Goal: Task Accomplishment & Management: Manage account settings

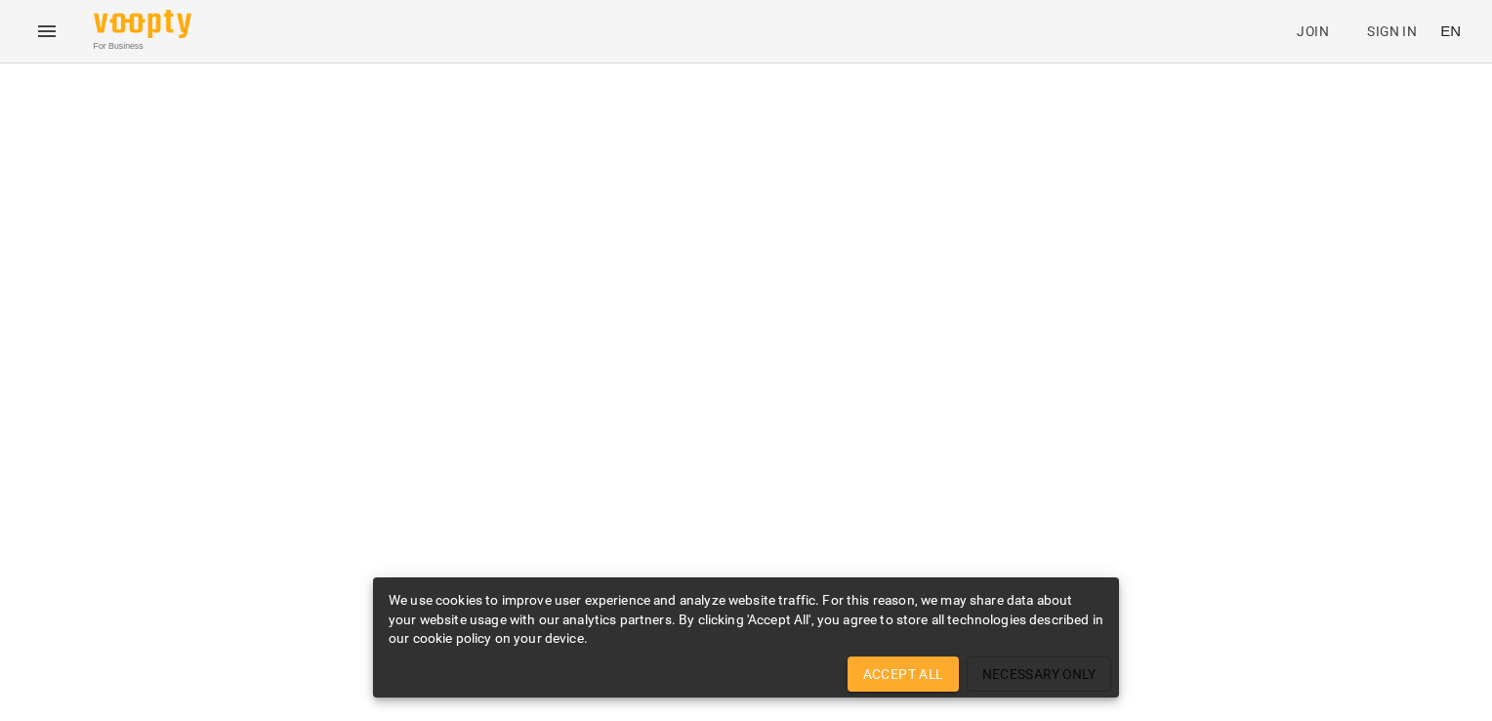
click at [916, 666] on span "Accept All" at bounding box center [903, 673] width 80 height 23
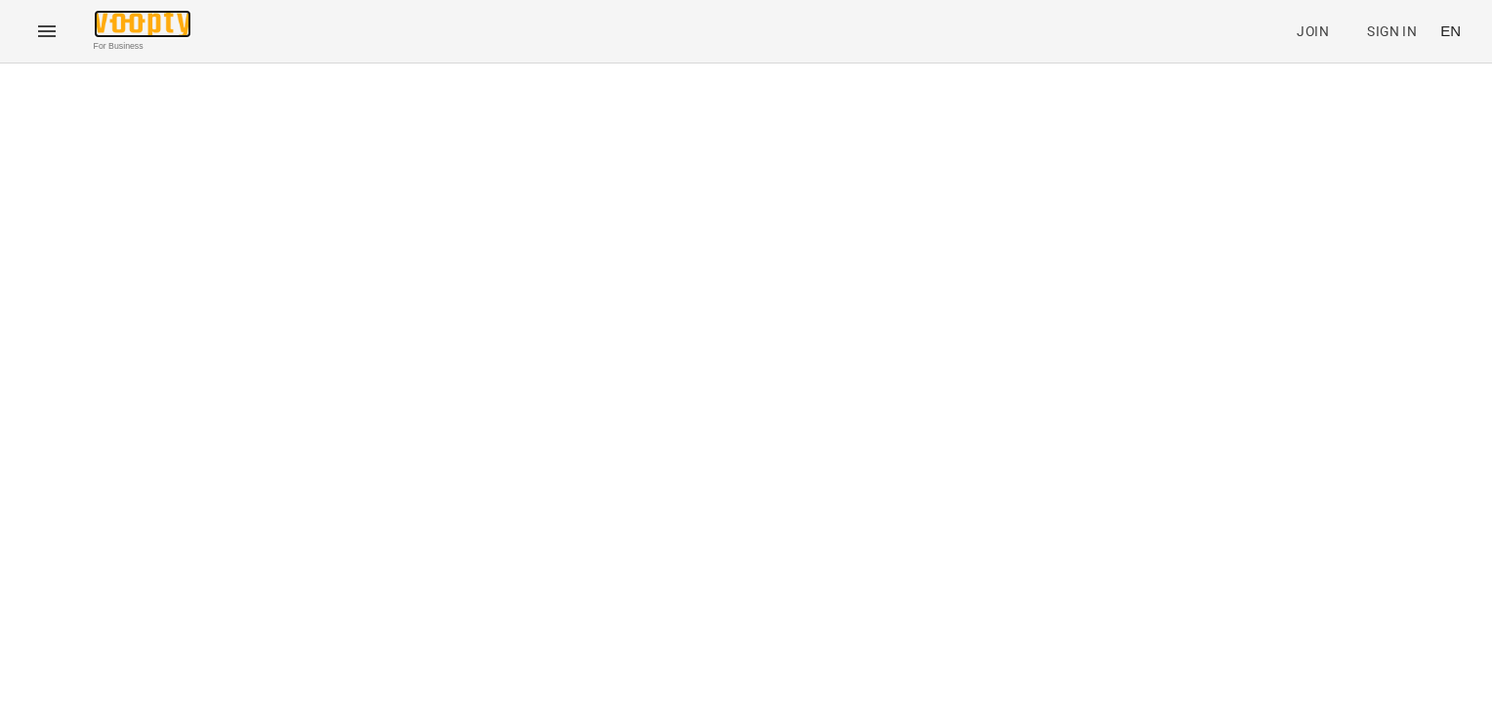
click at [109, 29] on img at bounding box center [143, 24] width 98 height 28
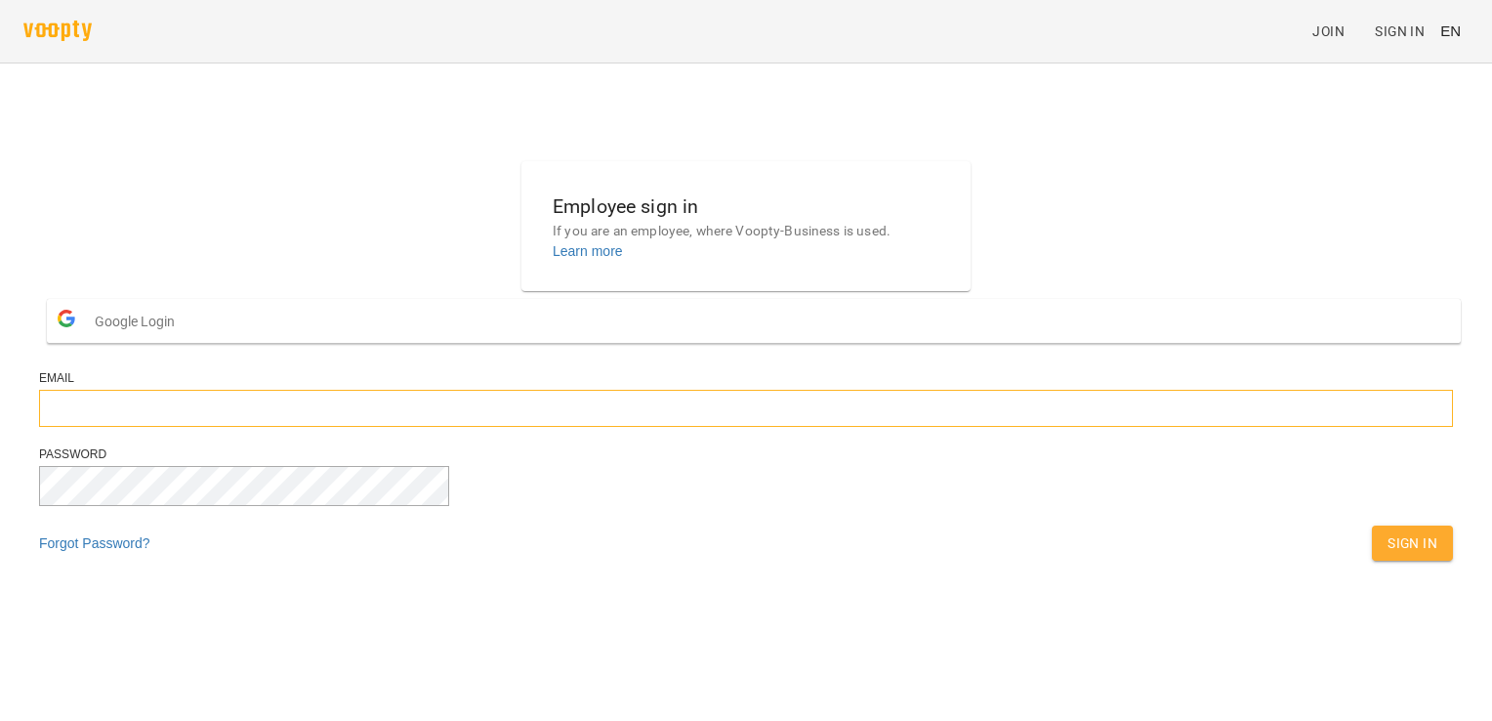
type input "**********"
click at [1388, 555] on span "Sign In" at bounding box center [1413, 542] width 50 height 23
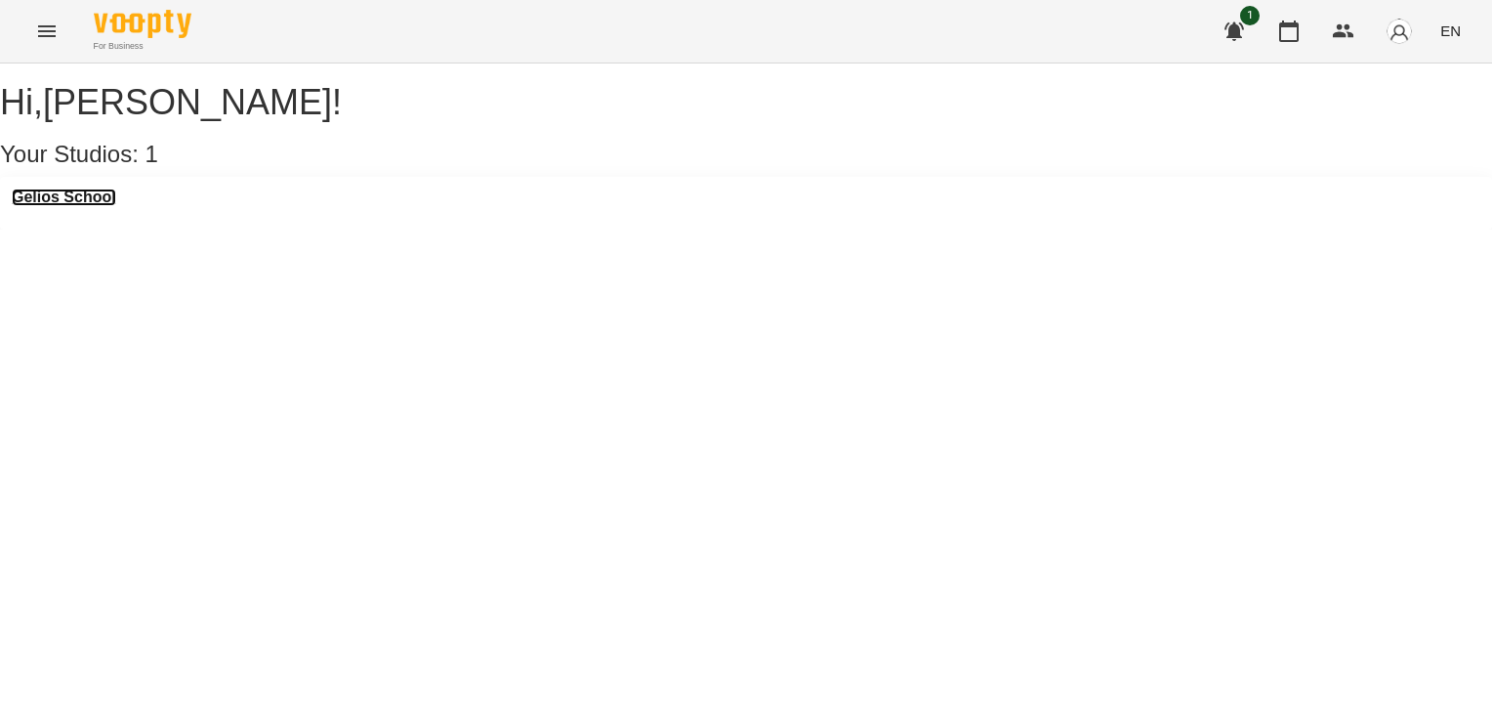
click at [82, 206] on h3 "Gelios School" at bounding box center [64, 198] width 105 height 18
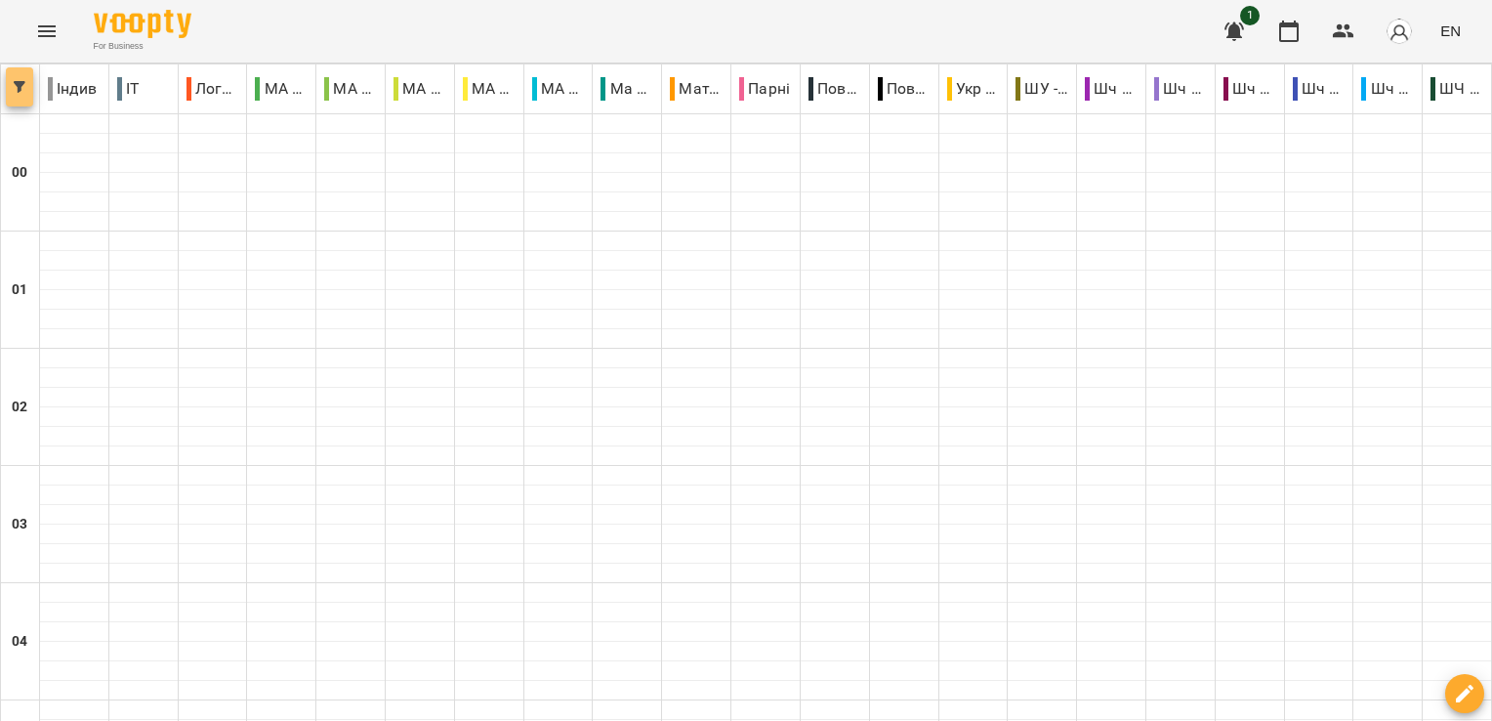
click at [18, 83] on icon "button" at bounding box center [20, 87] width 12 height 12
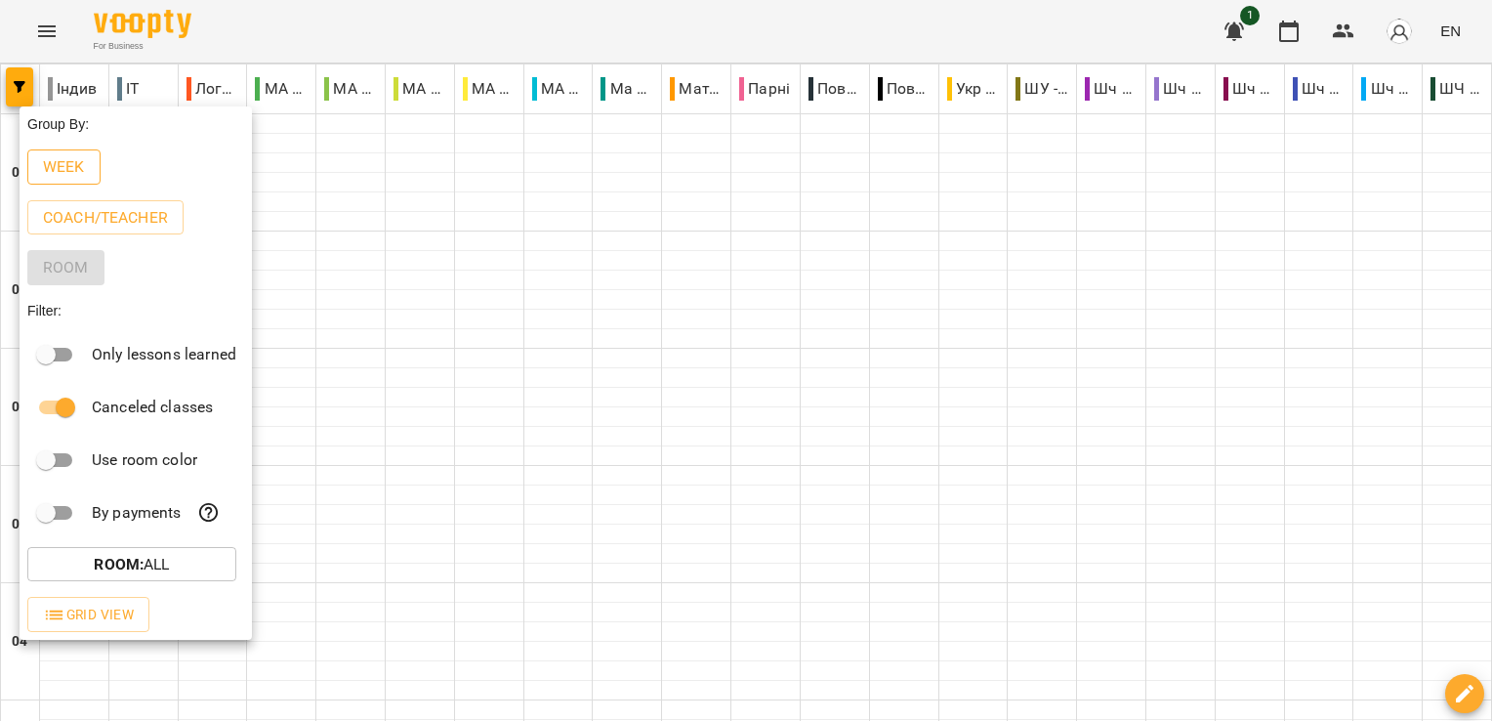
click at [77, 176] on p "Week" at bounding box center [64, 166] width 42 height 23
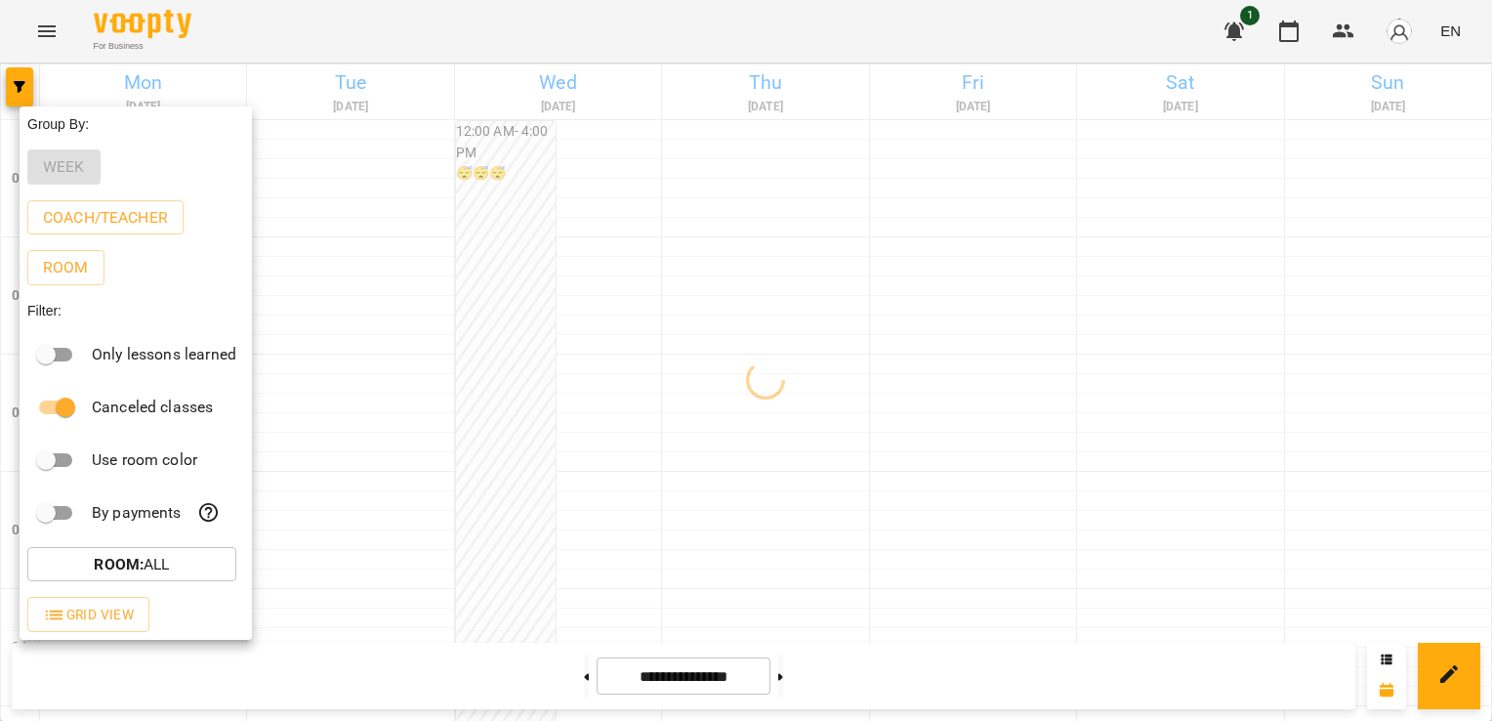
click at [1451, 32] on div at bounding box center [746, 360] width 1492 height 721
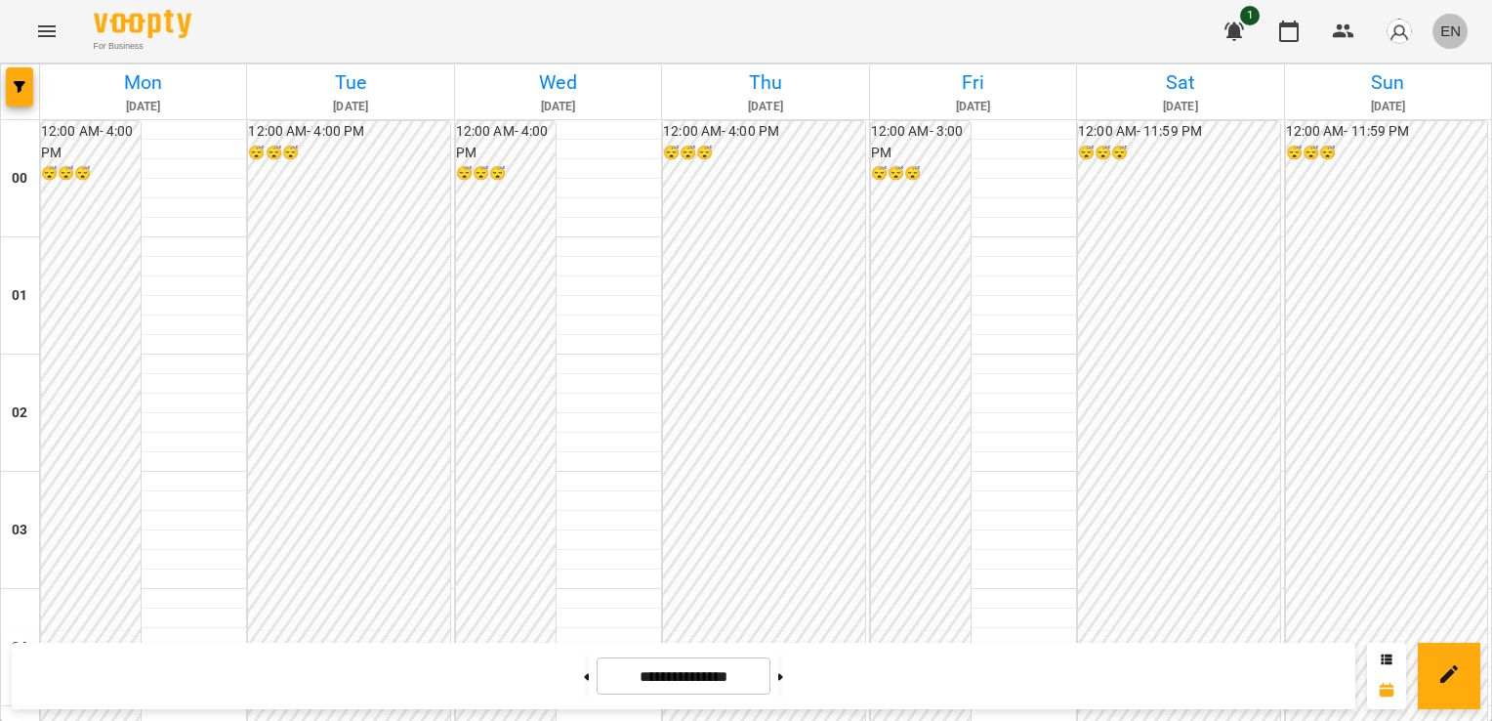
click at [1451, 32] on span "EN" at bounding box center [1451, 31] width 21 height 21
click at [1438, 107] on div "Українська" at bounding box center [1415, 110] width 100 height 35
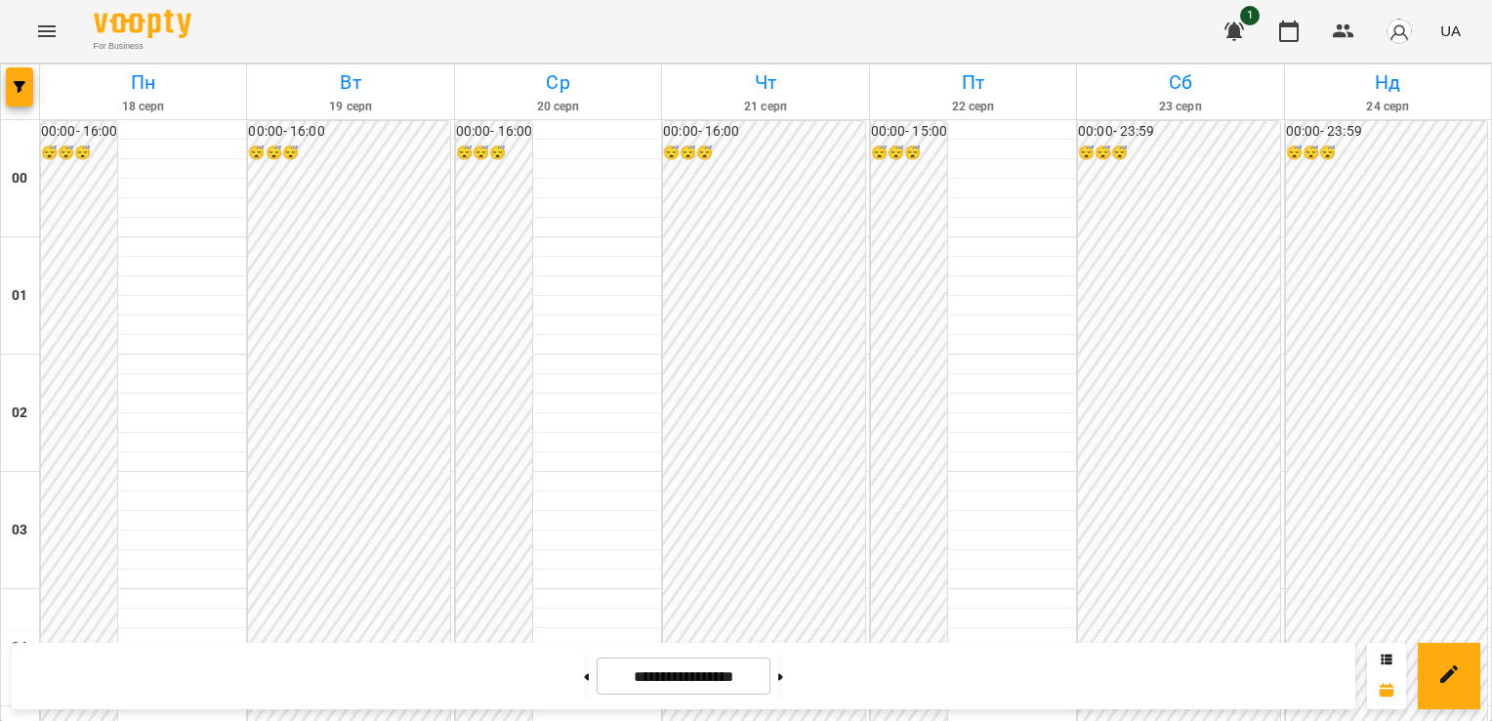
scroll to position [1856, 0]
